Goal: Transaction & Acquisition: Purchase product/service

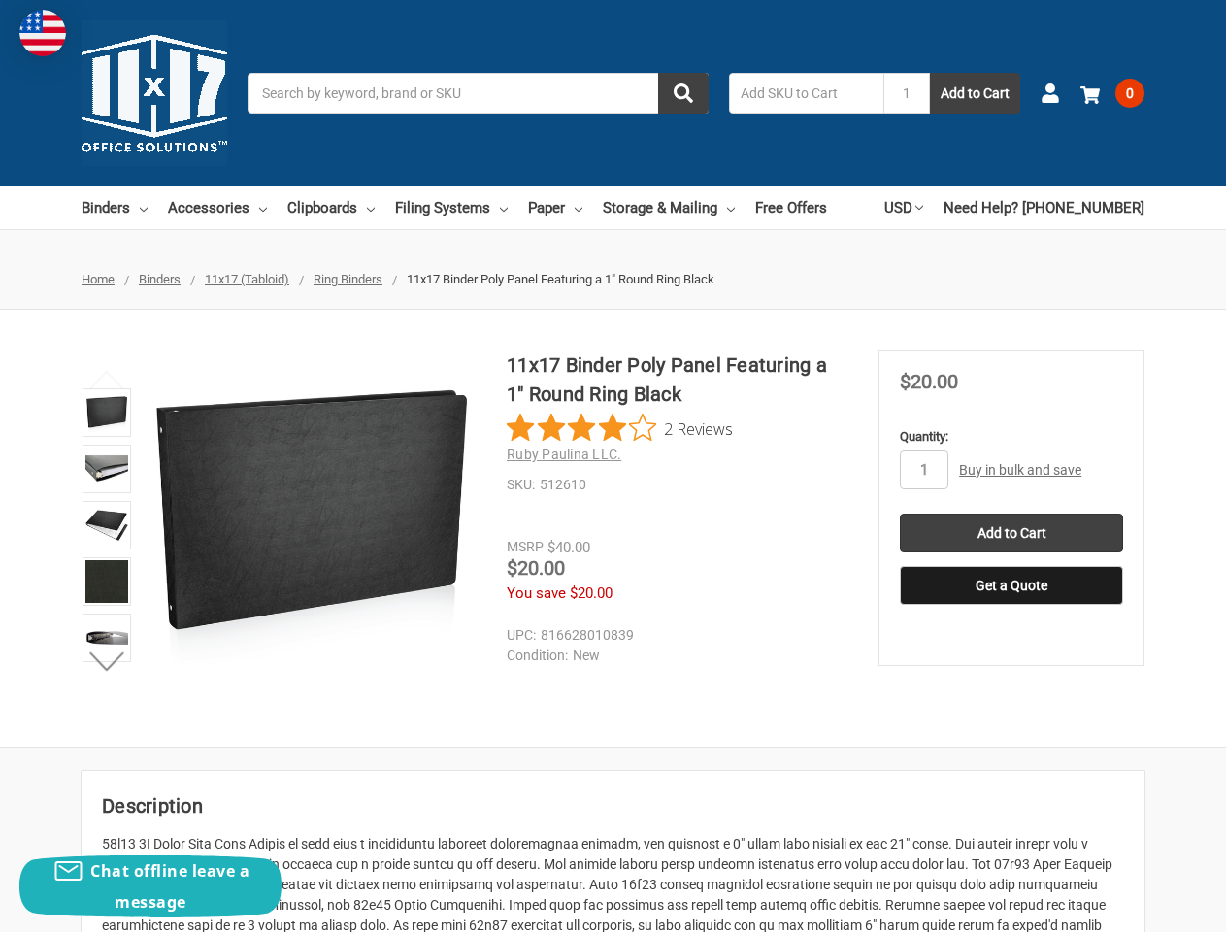
click at [613, 466] on div "11x17 Binder Poly Panel Featuring a 1" Round Ring Black 2 Reviews Ruby Paulina …" at bounding box center [677, 433] width 340 height 166
click at [478, 93] on input "Search" at bounding box center [478, 93] width 461 height 41
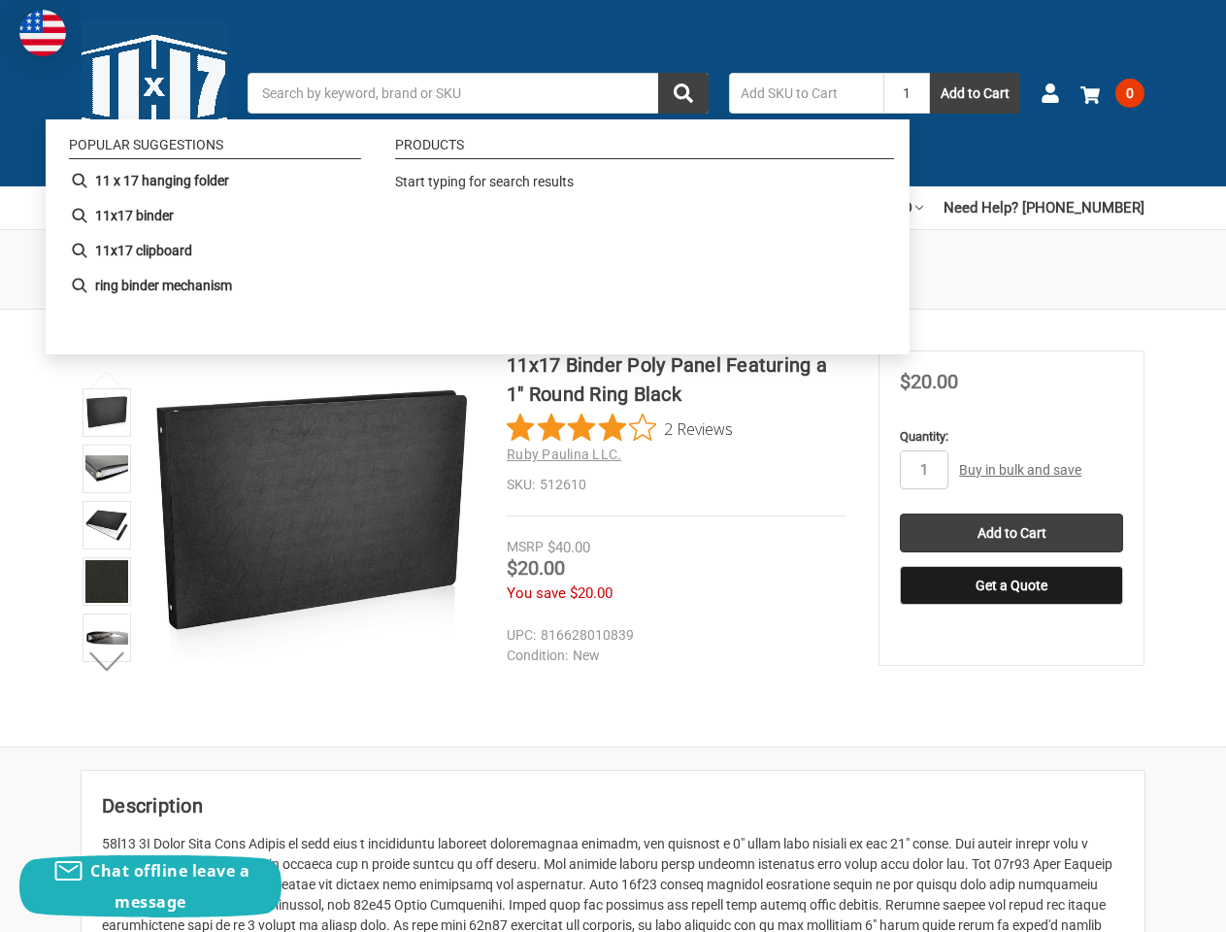
click at [907, 93] on input "1" at bounding box center [906, 93] width 47 height 41
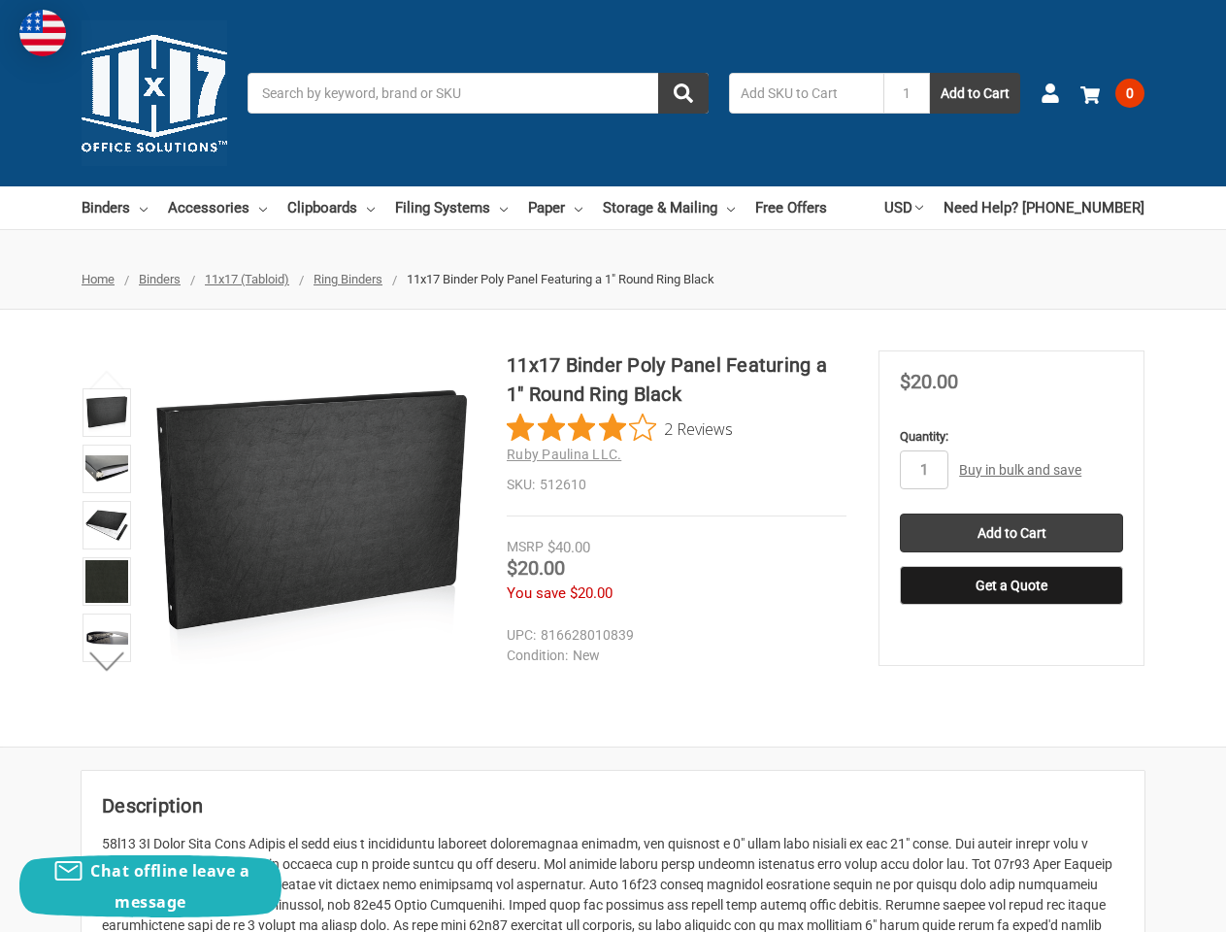
click at [923, 208] on link "USD" at bounding box center [903, 207] width 39 height 43
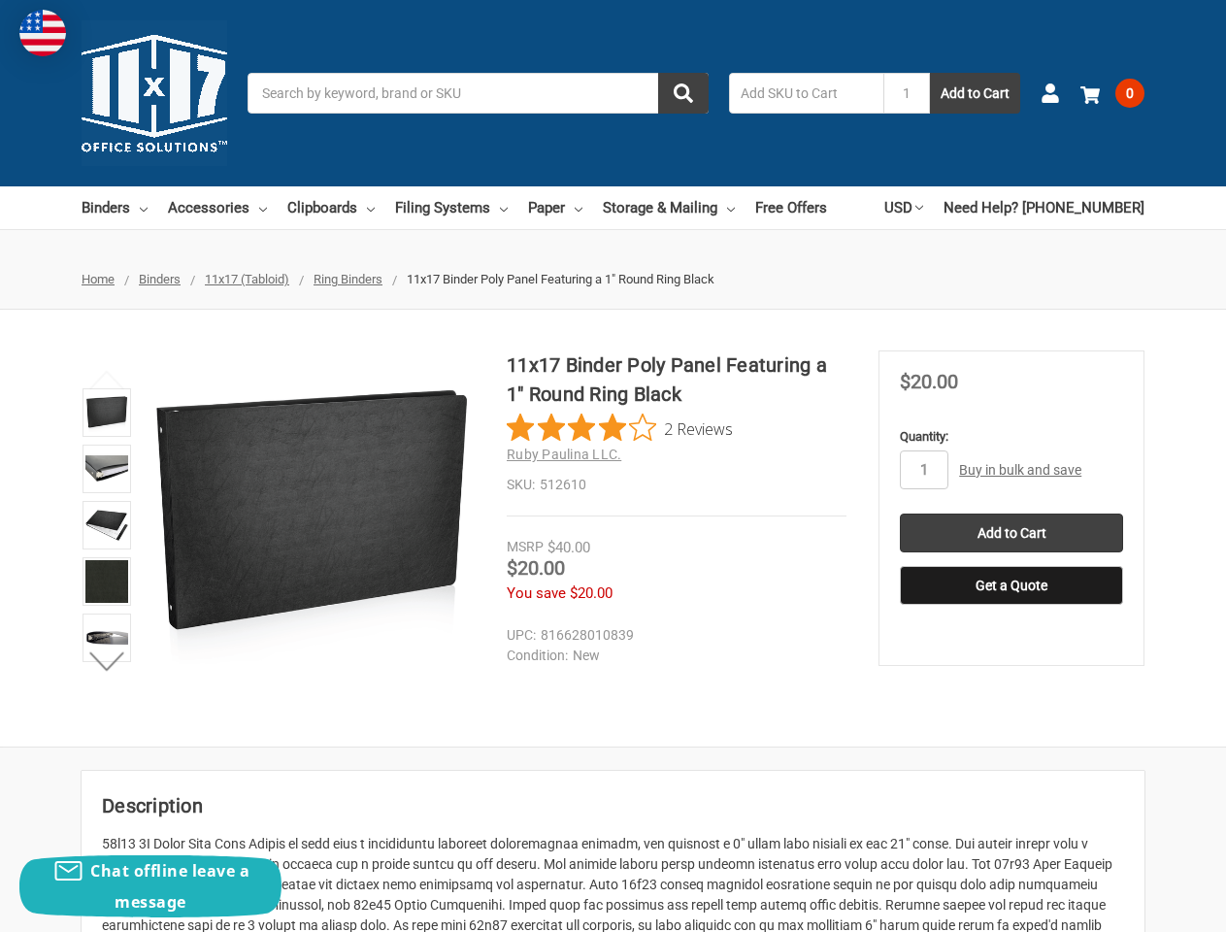
scroll to position [229, 0]
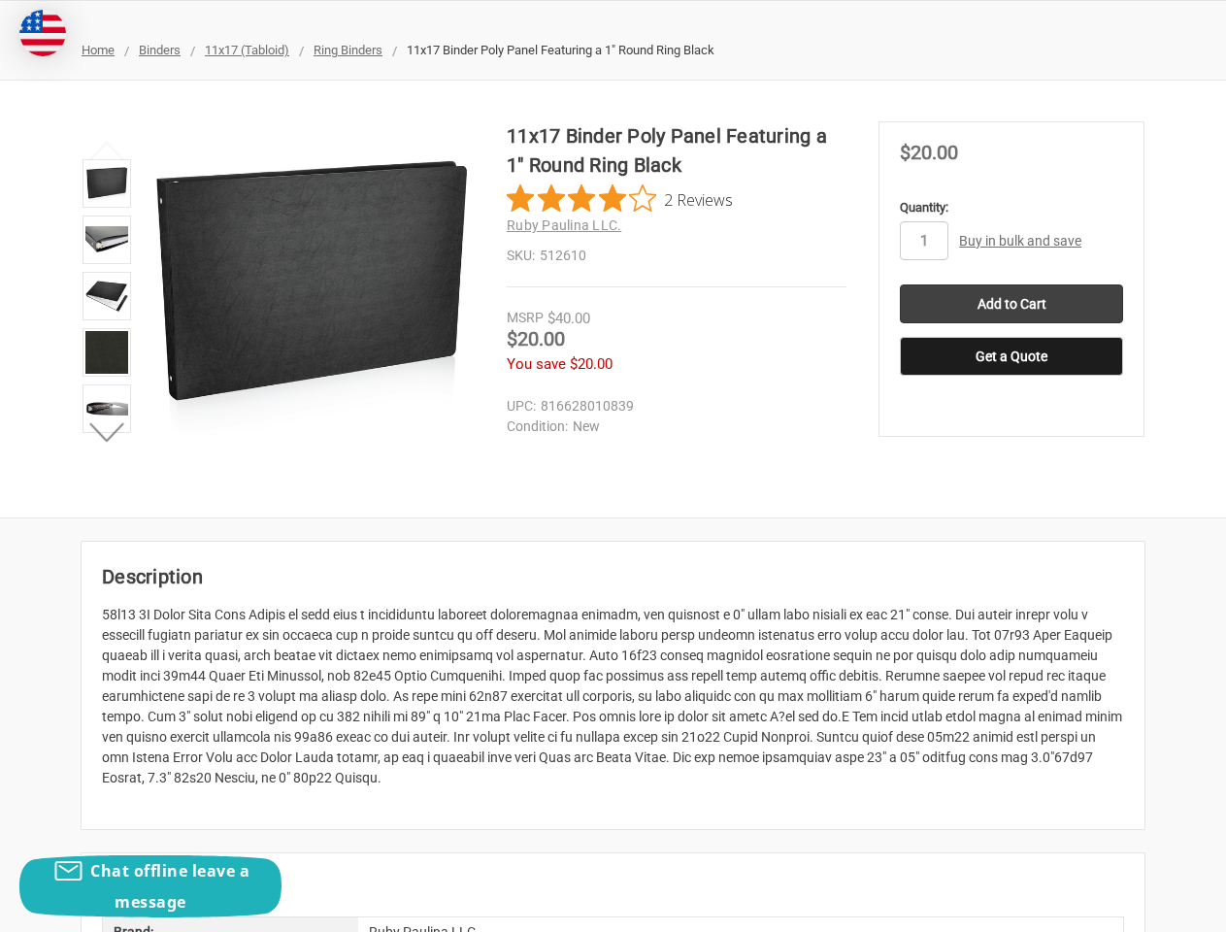
click at [619, 428] on dd "New" at bounding box center [672, 426] width 331 height 20
click at [107, 380] on li at bounding box center [107, 355] width 60 height 56
click at [107, 661] on p at bounding box center [613, 696] width 1022 height 183
click at [924, 470] on div "11x17 Binder Poly Panel Featuring a 1" Round Ring Black 2 Reviews Ruby Paulina …" at bounding box center [613, 298] width 1226 height 355
